Goal: Obtain resource: Obtain resource

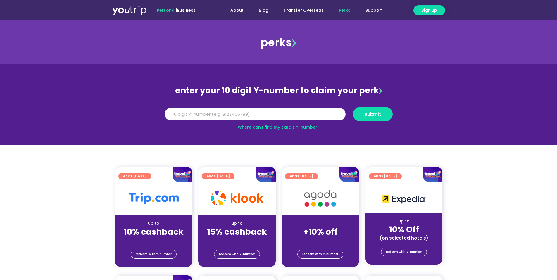
click at [198, 117] on input "Y Number" at bounding box center [255, 114] width 181 height 13
type input "8130721281"
click at [363, 116] on span "submit" at bounding box center [373, 114] width 30 height 4
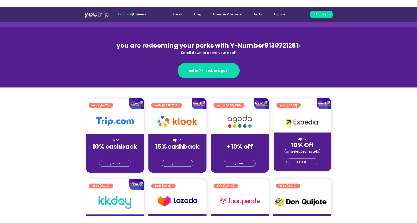
scroll to position [68, 0]
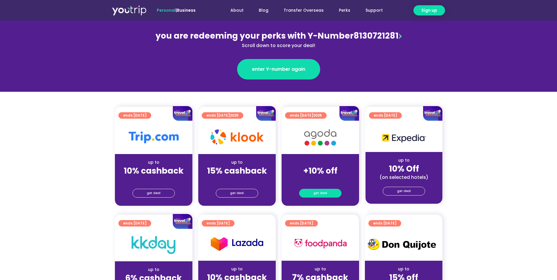
click at [322, 194] on span "get deal" at bounding box center [321, 193] width 14 height 8
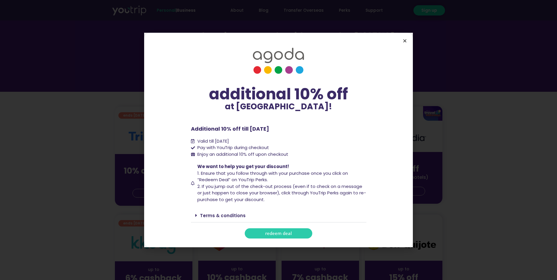
click at [406, 42] on icon "Close" at bounding box center [405, 41] width 4 height 4
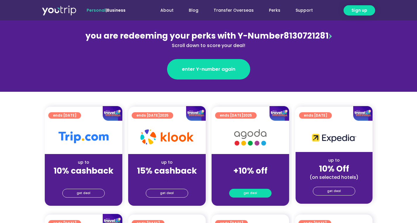
click at [248, 190] on span "get deal" at bounding box center [250, 193] width 14 height 8
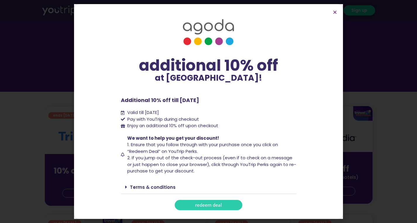
click at [248, 190] on div "Terms & conditions" at bounding box center [209, 188] width 176 height 14
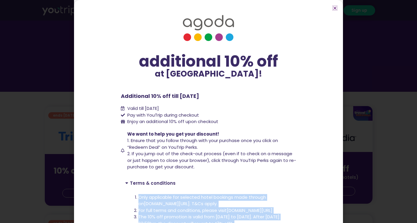
scroll to position [36, 0]
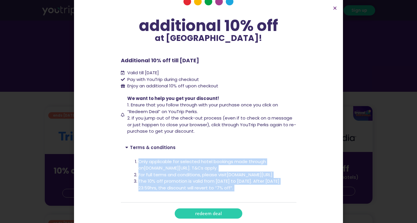
click at [255, 143] on div "Terms & conditions" at bounding box center [209, 147] width 176 height 13
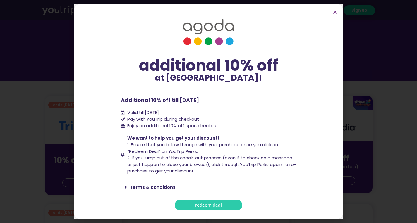
scroll to position [94, 0]
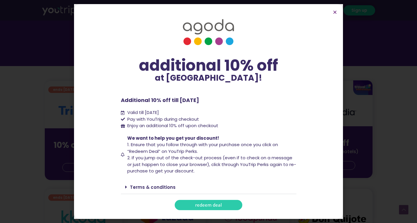
click at [219, 206] on span "redeem deal" at bounding box center [208, 205] width 27 height 4
